Goal: Task Accomplishment & Management: Use online tool/utility

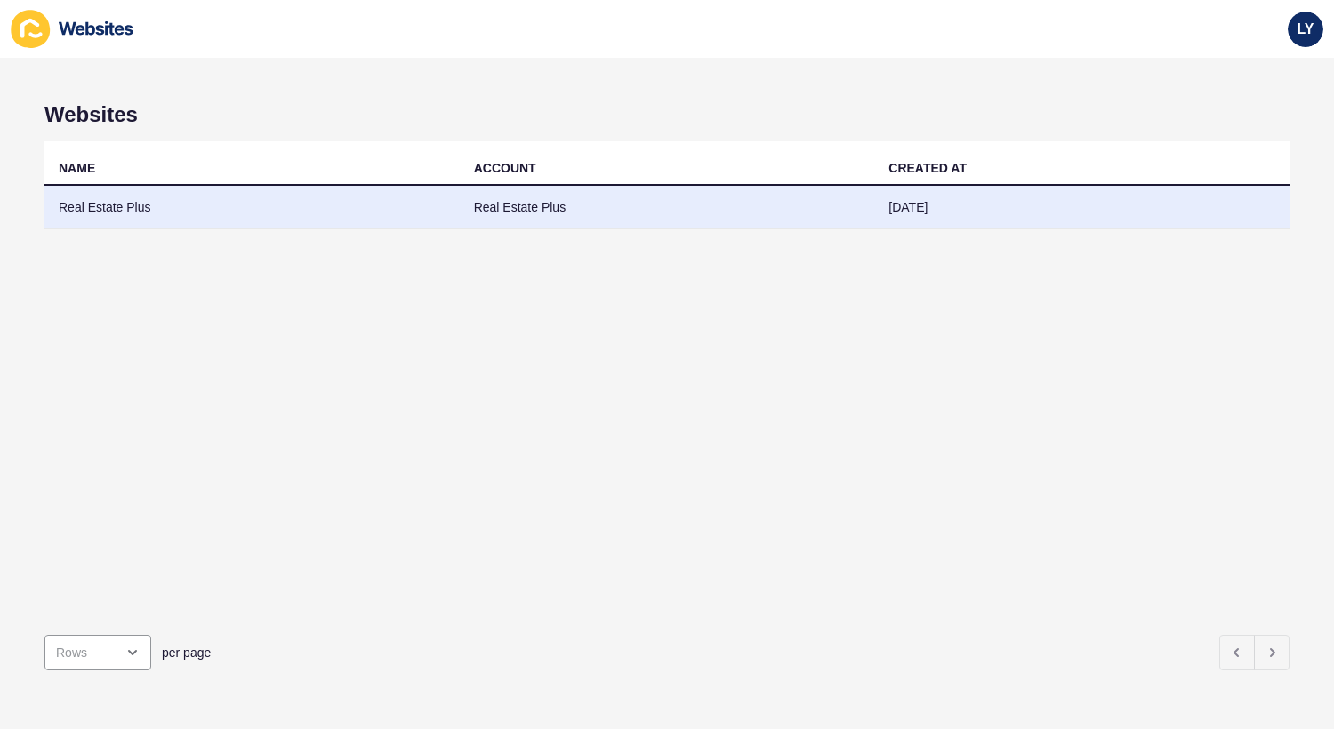
click at [173, 199] on td "Real Estate Plus" at bounding box center [251, 208] width 415 height 44
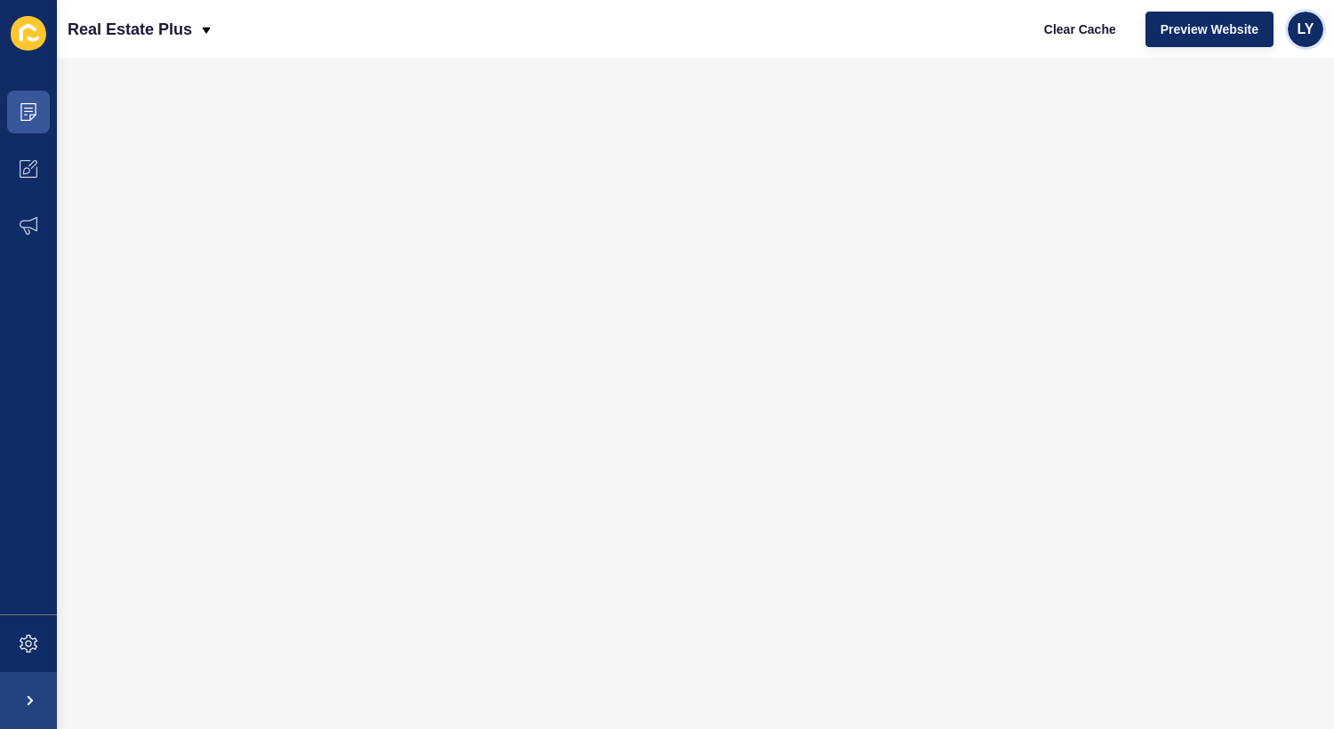
click at [1310, 24] on span "LY" at bounding box center [1306, 29] width 17 height 18
click at [1236, 148] on link "Logout" at bounding box center [1264, 148] width 131 height 39
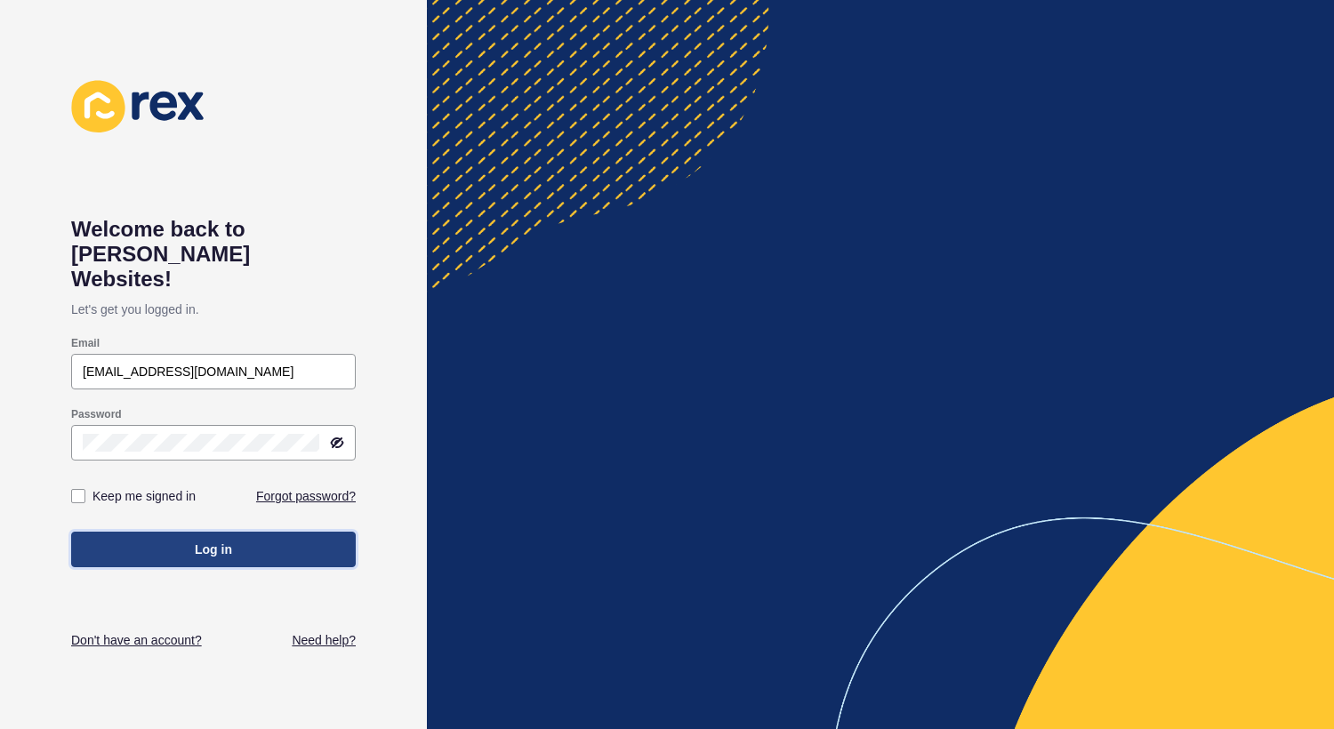
click at [182, 532] on button "Log in" at bounding box center [213, 550] width 285 height 36
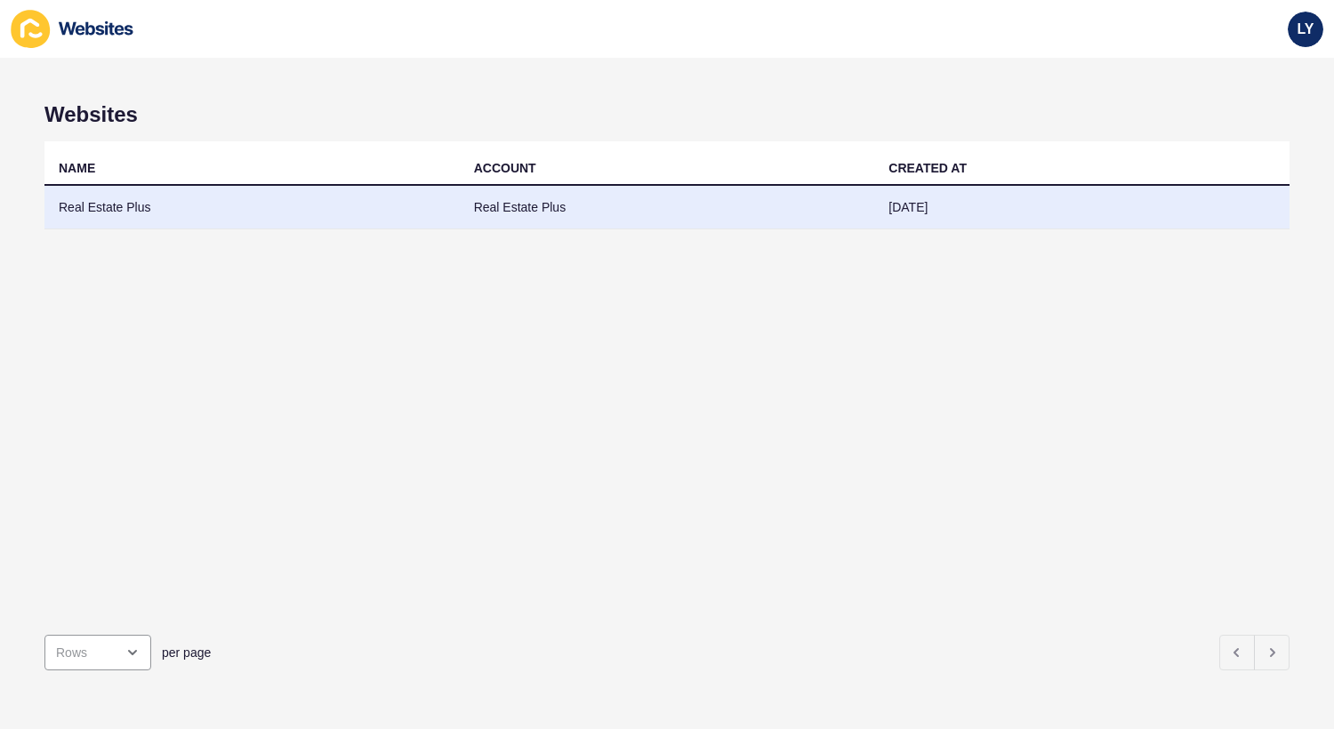
click at [333, 189] on td "Real Estate Plus" at bounding box center [251, 208] width 415 height 44
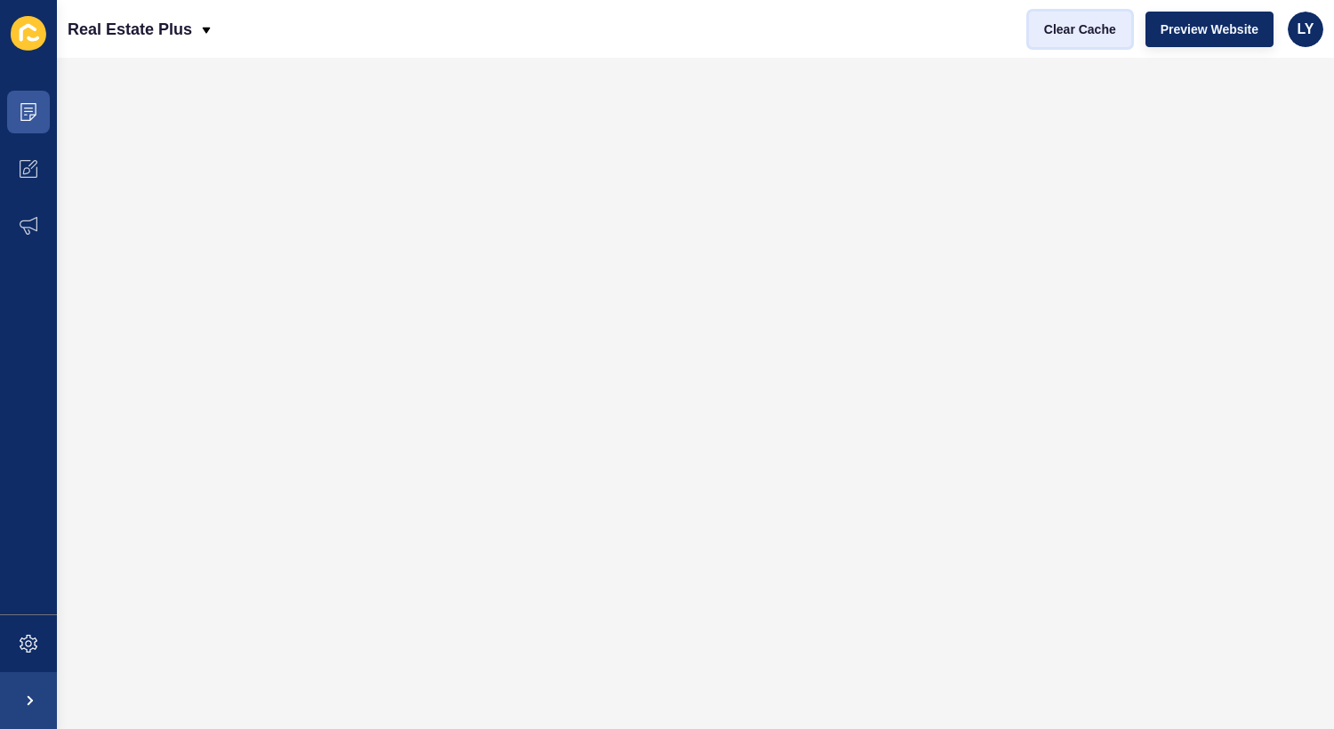
click at [1075, 17] on button "Clear Cache" at bounding box center [1080, 30] width 102 height 36
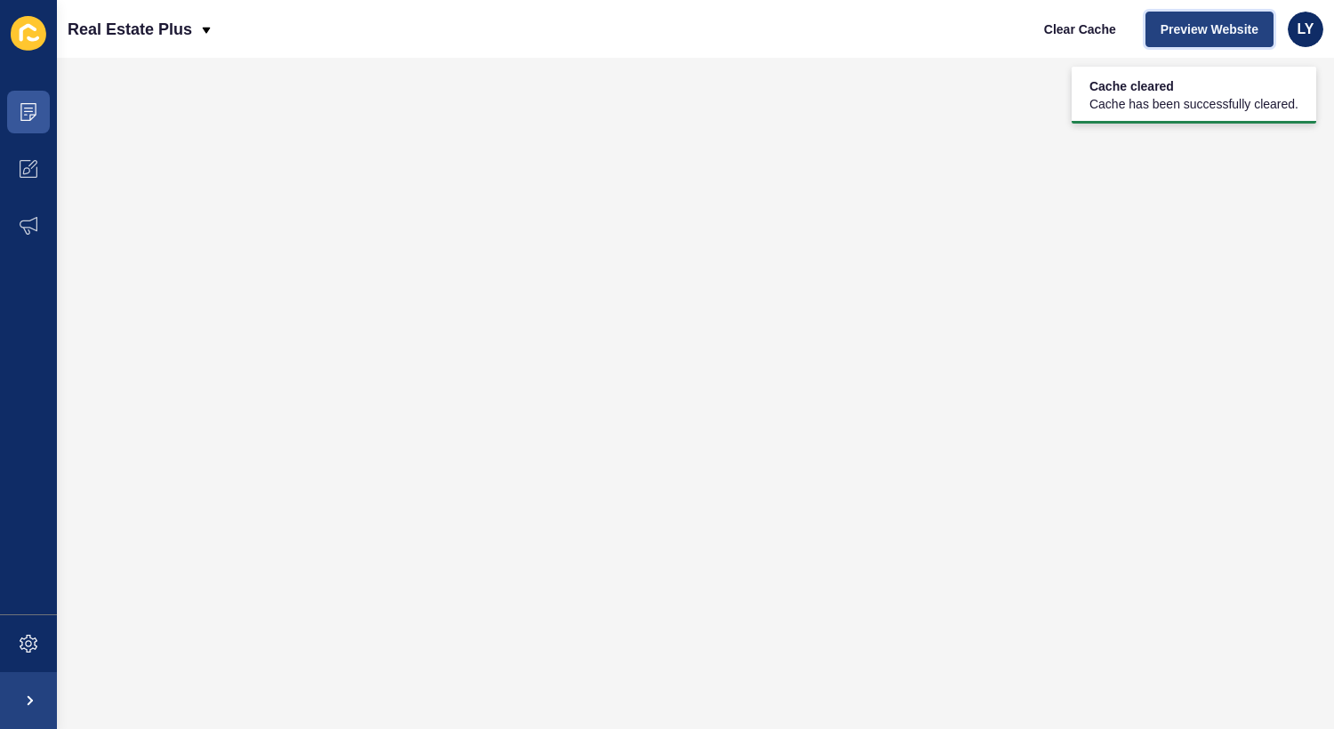
click at [1230, 43] on button "Preview Website" at bounding box center [1210, 30] width 128 height 36
